Goal: Task Accomplishment & Management: Manage account settings

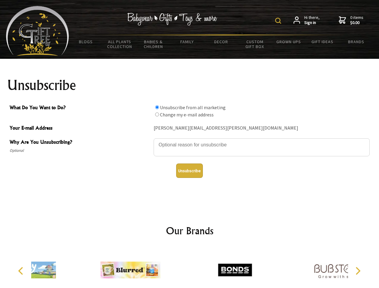
click at [279, 21] on img at bounding box center [278, 21] width 6 height 6
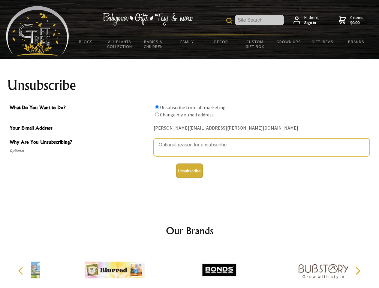
click at [190, 140] on textarea "Why Are You Unsubscribing?" at bounding box center [262, 147] width 216 height 18
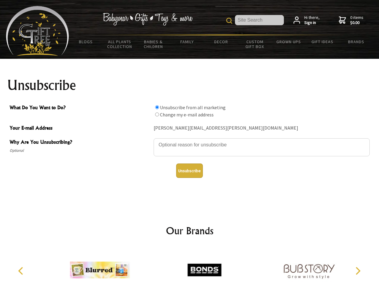
click at [157, 107] on input "What Do You Want to Do?" at bounding box center [157, 107] width 4 height 4
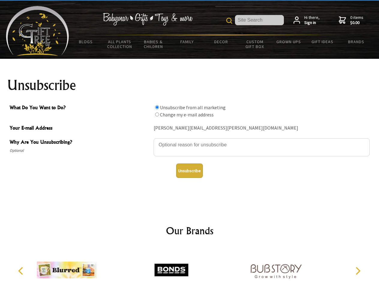
click at [157, 114] on input "What Do You Want to Do?" at bounding box center [157, 114] width 4 height 4
radio input "true"
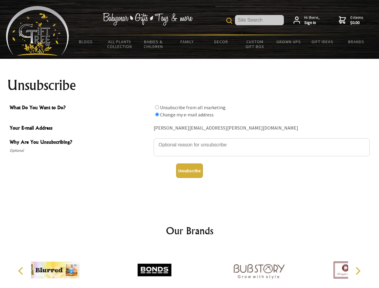
click at [189, 171] on button "Unsubscribe" at bounding box center [189, 170] width 27 height 14
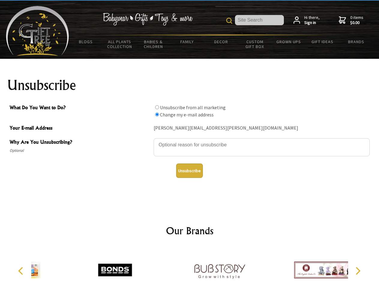
click at [190, 268] on img at bounding box center [220, 269] width 60 height 45
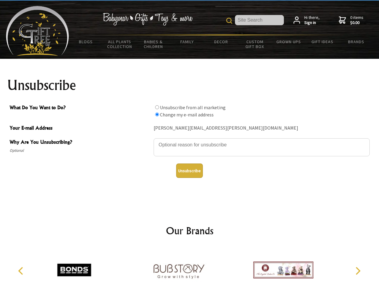
click at [22, 271] on icon "Previous" at bounding box center [21, 271] width 8 height 8
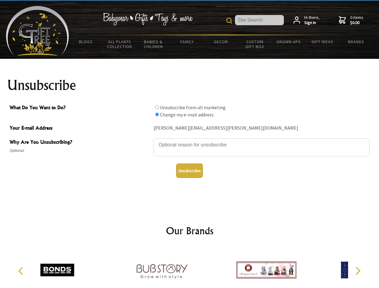
click at [358, 271] on icon "Next" at bounding box center [357, 271] width 8 height 8
